Goal: Find specific page/section: Find specific page/section

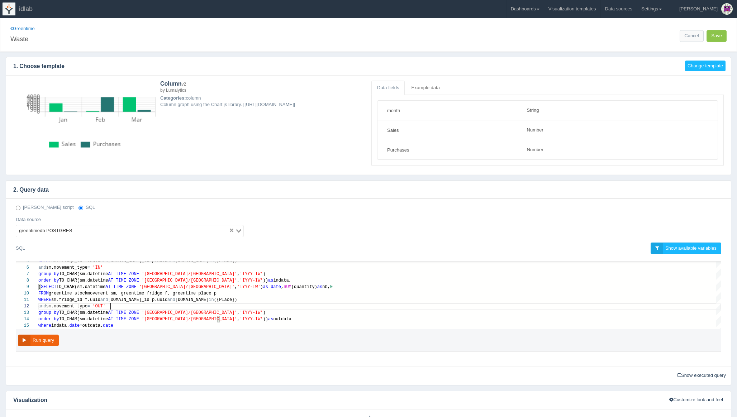
select select "string"
select select "number"
click at [25, 27] on link "Greentime" at bounding box center [22, 28] width 24 height 5
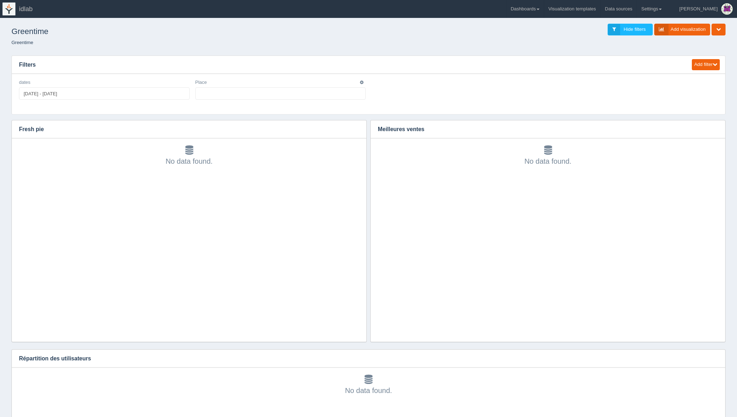
click at [228, 92] on ul at bounding box center [280, 93] width 171 height 12
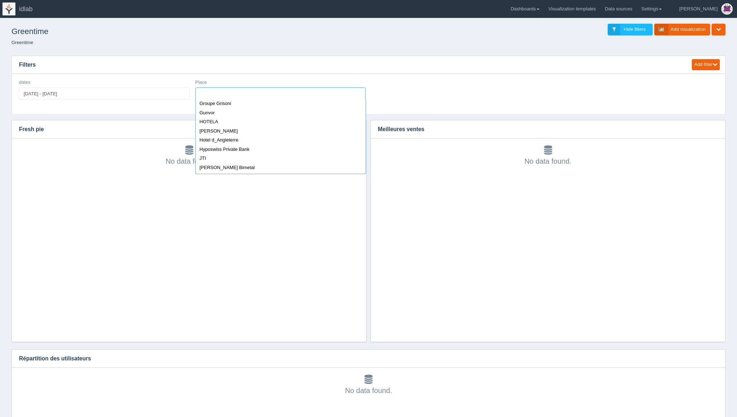
scroll to position [386, 0]
select select "Hotel d_Angleterre"
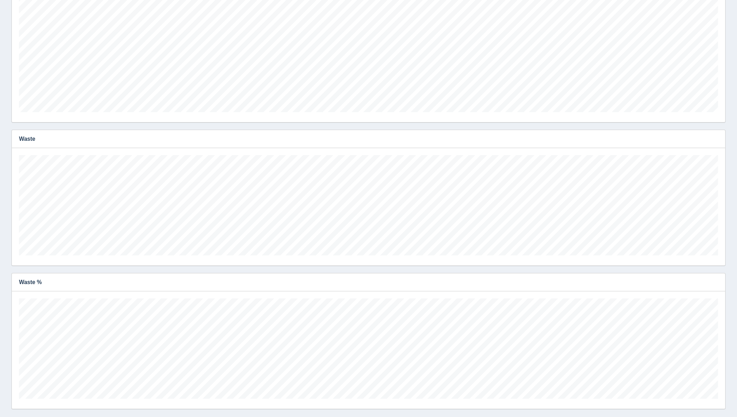
scroll to position [912, 0]
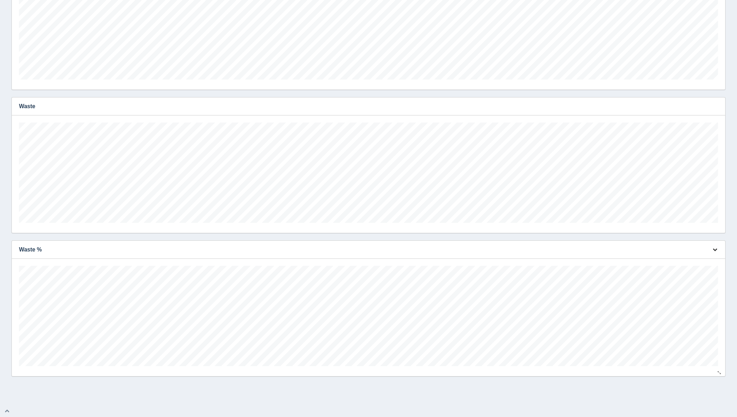
click at [715, 249] on icon "button" at bounding box center [715, 249] width 5 height 5
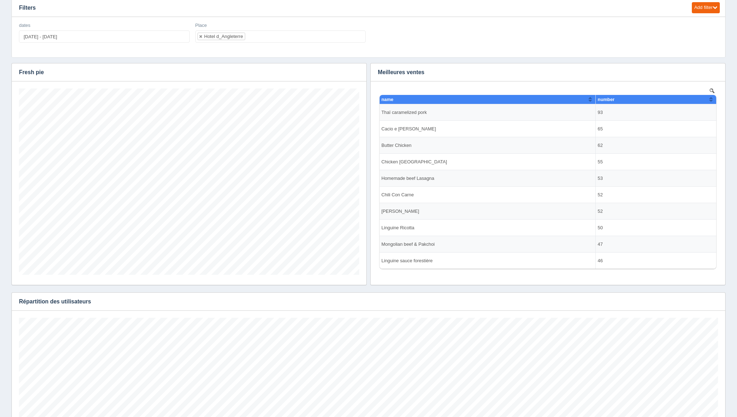
scroll to position [0, 0]
